Goal: Find specific page/section: Find specific page/section

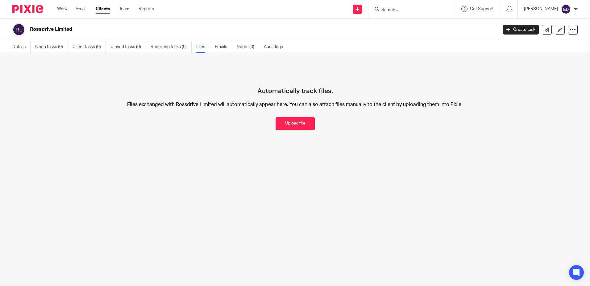
click at [408, 9] on input "Search" at bounding box center [409, 10] width 56 height 6
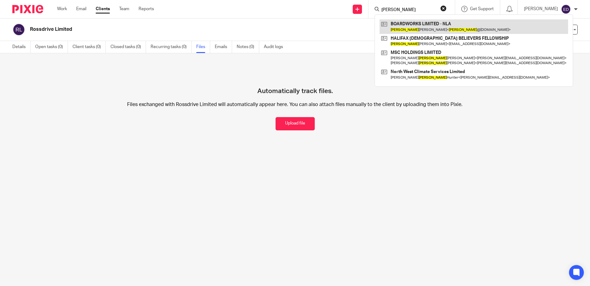
type input "keith"
click at [434, 23] on link at bounding box center [474, 26] width 189 height 14
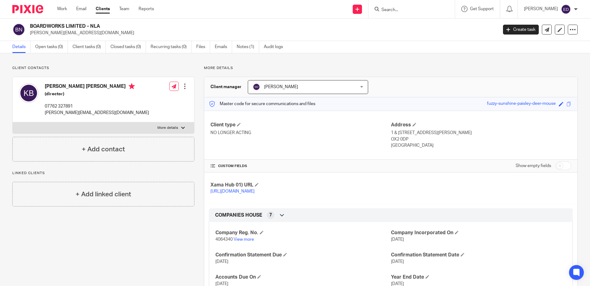
click at [425, 8] on input "Search" at bounding box center [409, 10] width 56 height 6
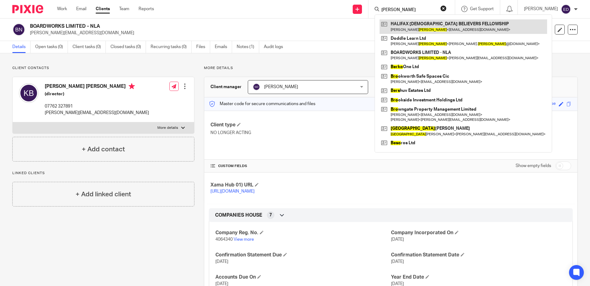
type input "[PERSON_NAME]"
click at [434, 27] on link at bounding box center [464, 26] width 168 height 14
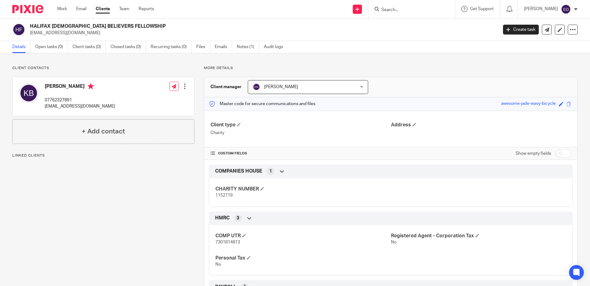
click at [409, 10] on input "Search" at bounding box center [409, 10] width 56 height 6
type input "07879364787"
click at [447, 9] on button "reset" at bounding box center [444, 8] width 6 height 6
click at [419, 9] on input "Search" at bounding box center [409, 10] width 56 height 6
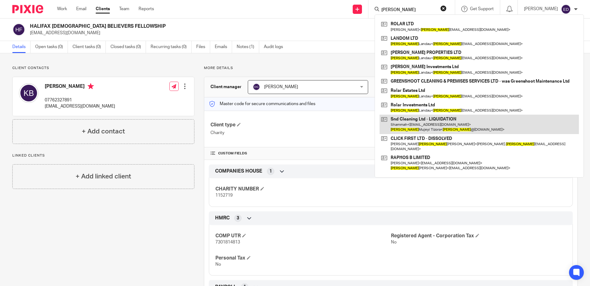
type input "raphael"
click at [449, 134] on link at bounding box center [479, 124] width 199 height 19
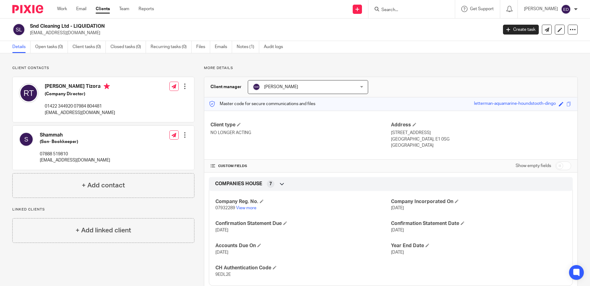
click at [421, 9] on input "Search" at bounding box center [409, 10] width 56 height 6
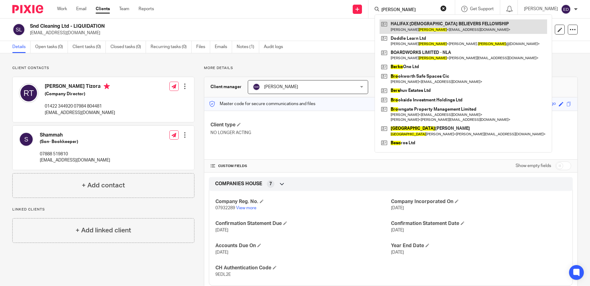
type input "[PERSON_NAME]"
click at [432, 26] on link at bounding box center [464, 26] width 168 height 14
